Goal: Navigation & Orientation: Find specific page/section

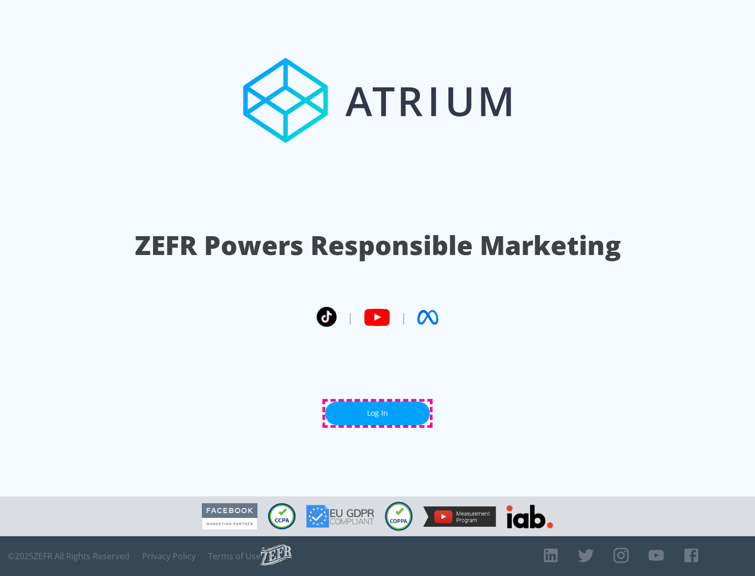
click at [377, 413] on link "Log In" at bounding box center [377, 414] width 105 height 24
